Goal: Navigation & Orientation: Find specific page/section

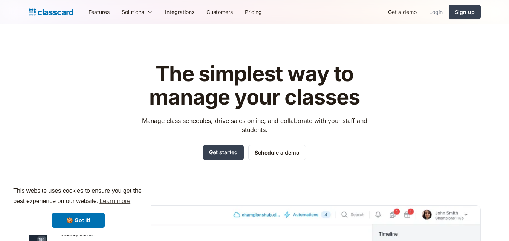
click at [436, 10] on link "Login" at bounding box center [436, 11] width 26 height 17
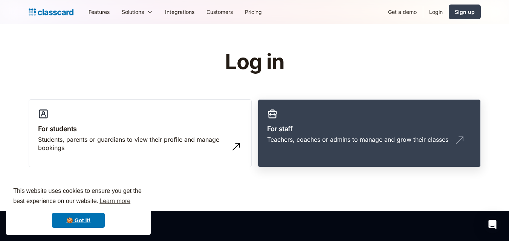
click at [314, 124] on h3 "For staff" at bounding box center [369, 129] width 204 height 10
